Goal: Register for event/course

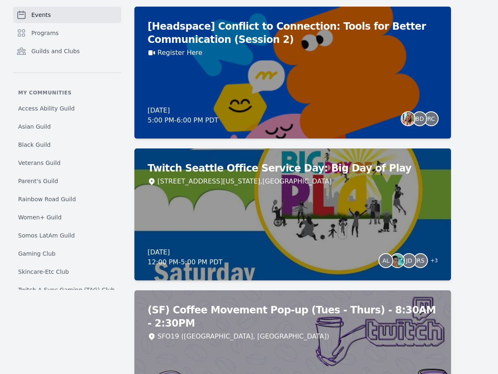
scroll to position [532, 0]
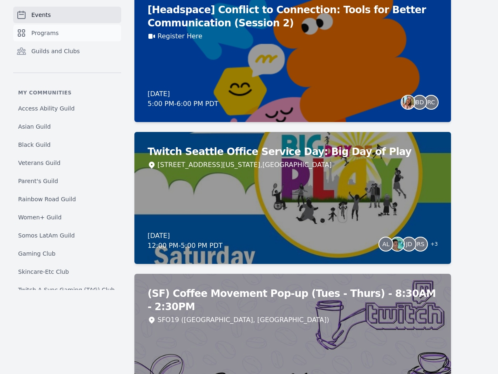
click at [66, 32] on link "Programs" at bounding box center [67, 33] width 108 height 16
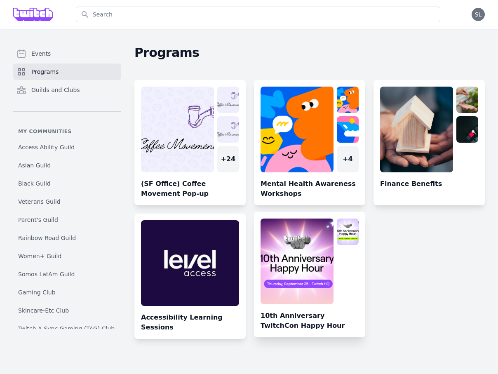
click at [290, 261] on link at bounding box center [309, 277] width 111 height 119
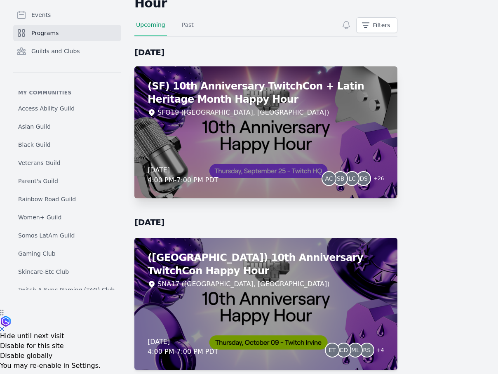
scroll to position [78, 0]
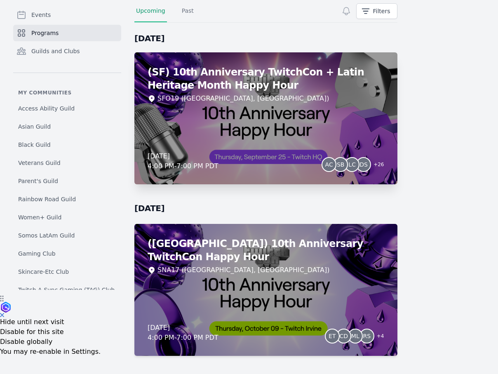
click at [270, 122] on div "(SF) 10th Anniversary TwitchCon + Latin Heritage Month Happy Hour SFO19 ([GEOGR…" at bounding box center [265, 118] width 263 height 132
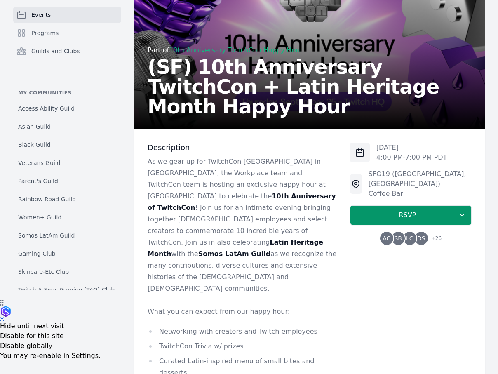
scroll to position [81, 0]
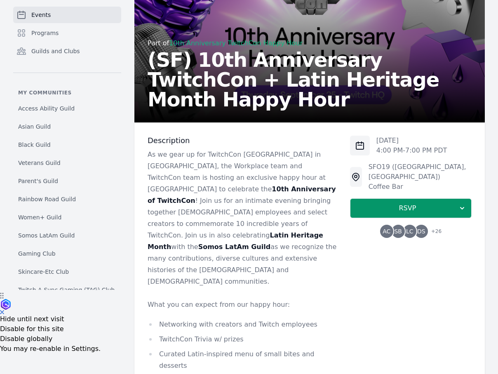
click at [404, 225] on span "SB" at bounding box center [398, 231] width 13 height 13
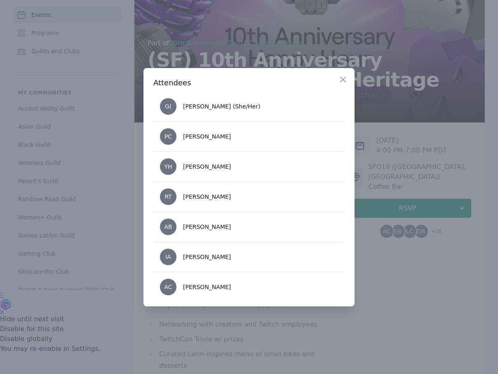
scroll to position [668, 0]
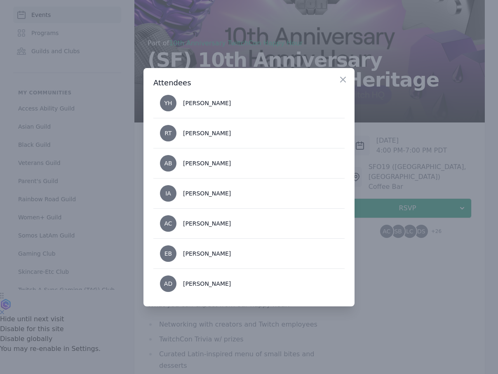
click at [408, 273] on div at bounding box center [249, 187] width 498 height 374
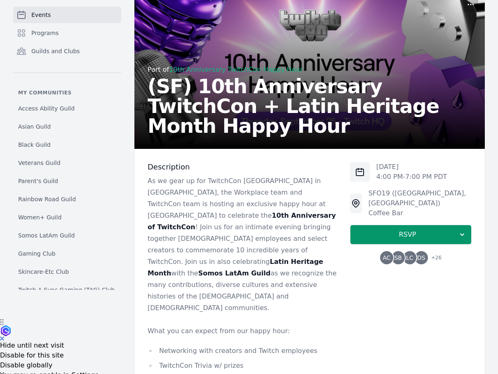
scroll to position [20, 0]
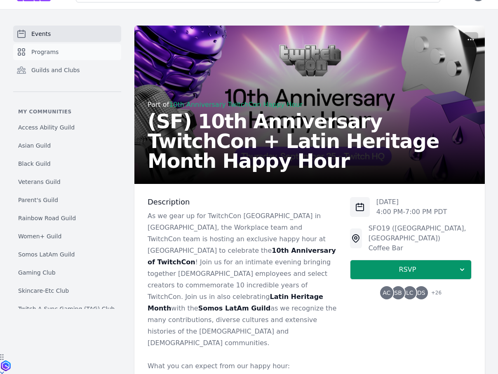
click at [77, 52] on link "Programs" at bounding box center [67, 52] width 108 height 16
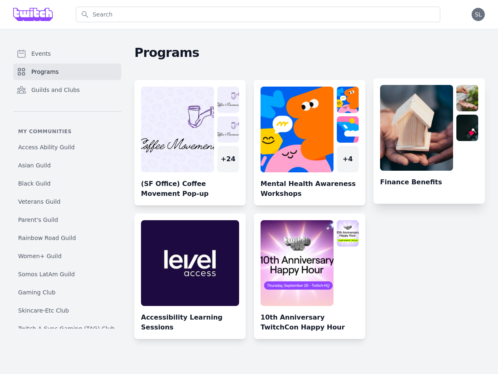
click at [419, 120] on link at bounding box center [428, 144] width 111 height 119
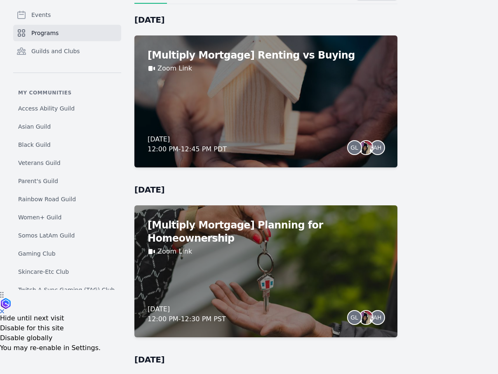
scroll to position [248, 0]
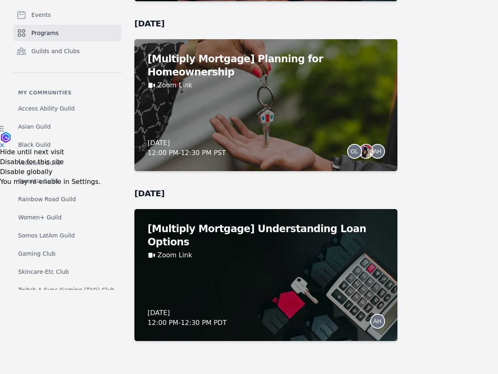
click at [77, 28] on link "Programs" at bounding box center [67, 33] width 108 height 16
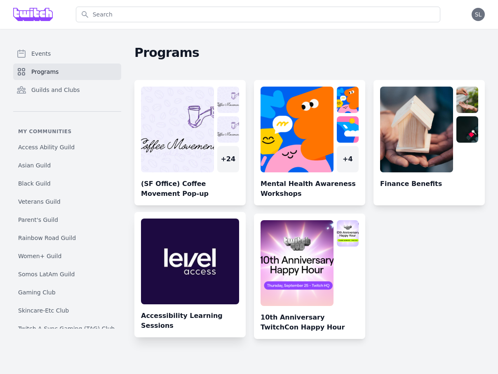
click at [205, 261] on link at bounding box center [189, 277] width 111 height 119
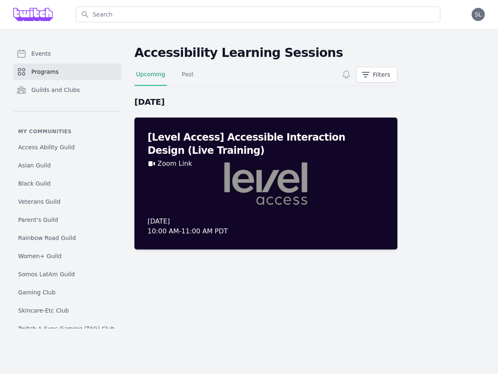
click at [53, 70] on span "Programs" at bounding box center [44, 72] width 27 height 8
